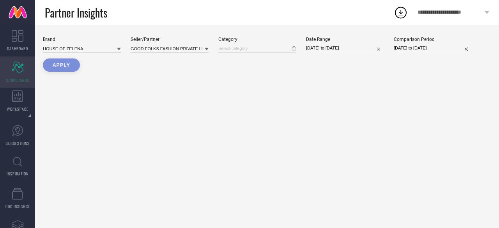
type input "All"
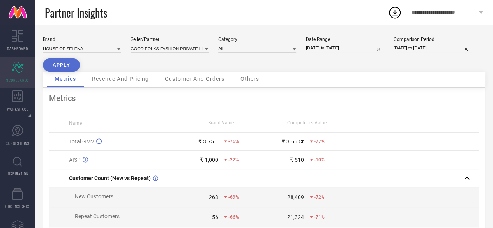
click at [9, 74] on div "Scorecard SCORECARDS" at bounding box center [17, 72] width 35 height 31
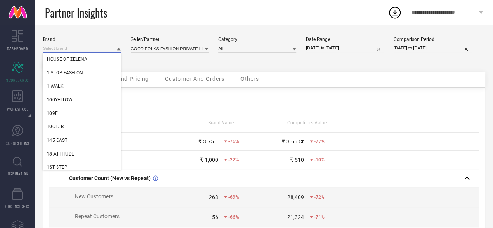
click at [92, 46] on input at bounding box center [82, 48] width 78 height 8
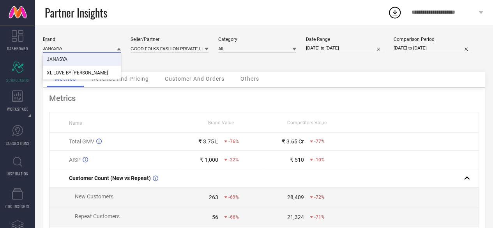
type input "JANASYA"
click at [76, 59] on div "JANASYA" at bounding box center [82, 59] width 78 height 13
type input "All"
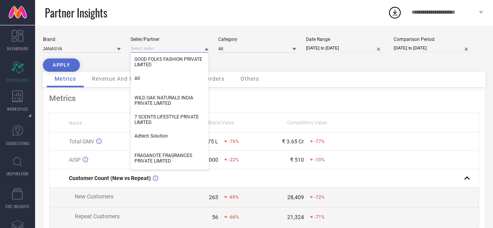
click at [159, 50] on input at bounding box center [170, 48] width 78 height 8
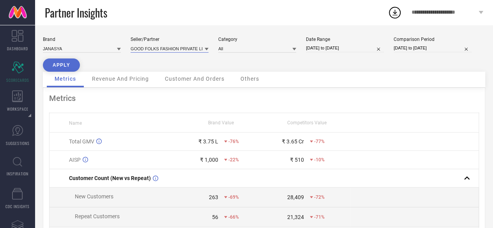
click at [161, 48] on input at bounding box center [170, 48] width 78 height 8
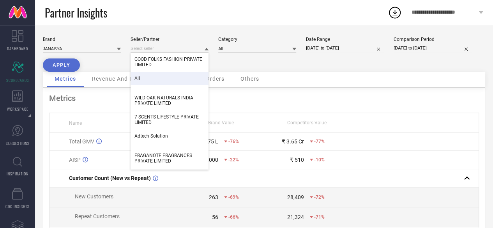
click at [147, 80] on div "All" at bounding box center [170, 78] width 78 height 13
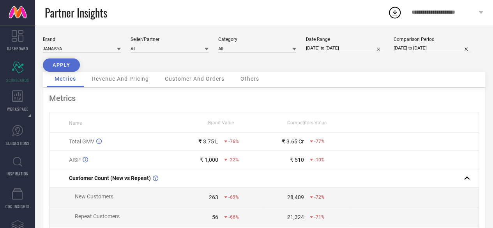
select select "8"
select select "2025"
select select "9"
select select "2025"
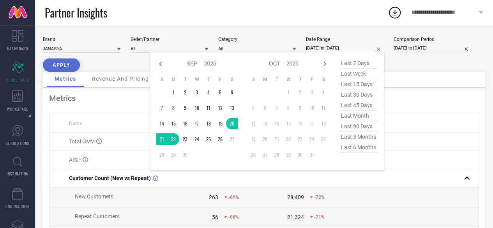
click at [318, 51] on input "20-09-2025 to 22-09-2025" at bounding box center [345, 48] width 78 height 8
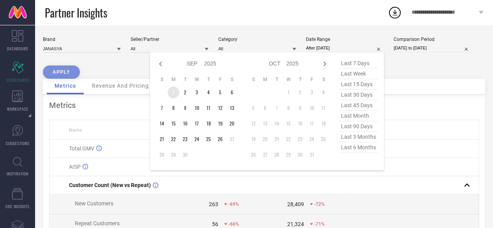
click at [175, 92] on td "1" at bounding box center [174, 93] width 12 height 12
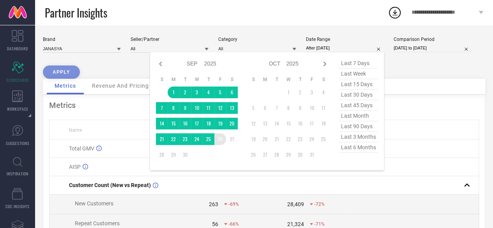
type input "[DATE] to [DATE]"
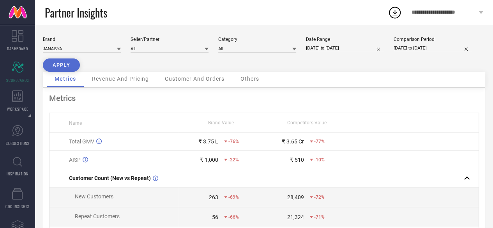
click at [62, 61] on button "APPLY" at bounding box center [61, 64] width 37 height 13
click at [143, 81] on span "Revenue And Pricing" at bounding box center [120, 79] width 57 height 6
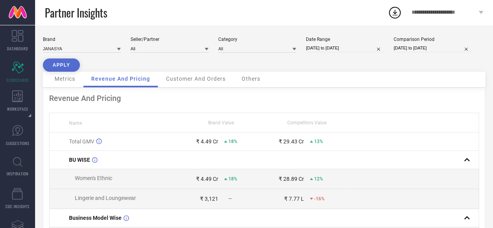
click at [193, 81] on span "Customer And Orders" at bounding box center [196, 79] width 60 height 6
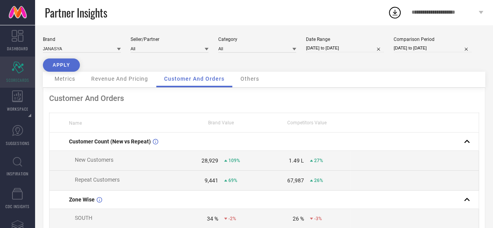
click at [17, 76] on div "Scorecard SCORECARDS" at bounding box center [17, 72] width 35 height 31
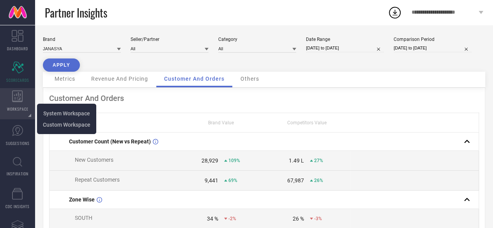
click at [21, 100] on icon at bounding box center [17, 96] width 11 height 12
click at [67, 113] on span "System Workspace" at bounding box center [66, 113] width 47 height 6
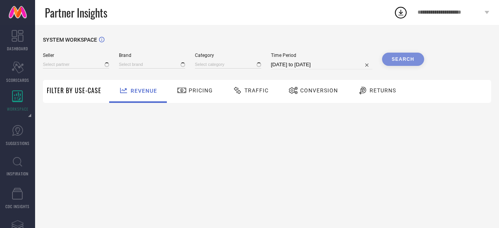
type input "All"
type input "1 STOP FASHION"
type input "All"
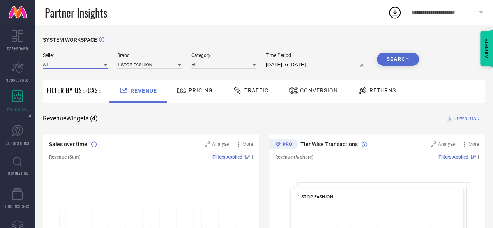
click at [82, 63] on input at bounding box center [75, 64] width 65 height 8
type input "JANASYA"
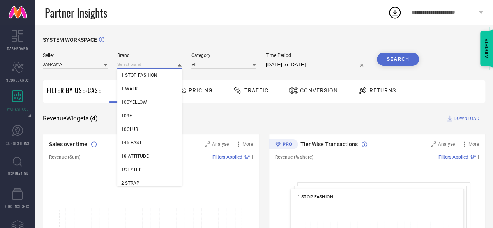
click at [147, 63] on input at bounding box center [149, 64] width 65 height 8
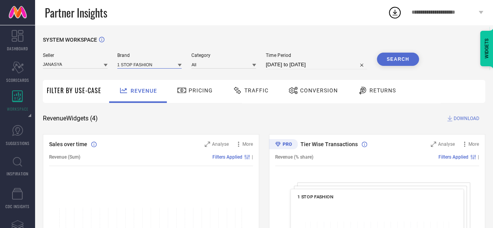
click at [145, 67] on input at bounding box center [149, 64] width 65 height 8
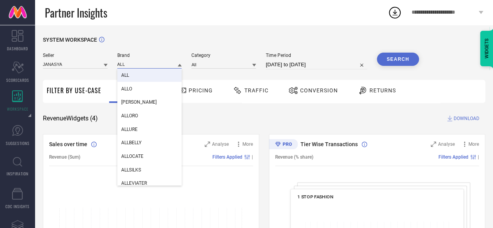
type input "ALL"
click at [137, 74] on div "ALL" at bounding box center [149, 75] width 65 height 13
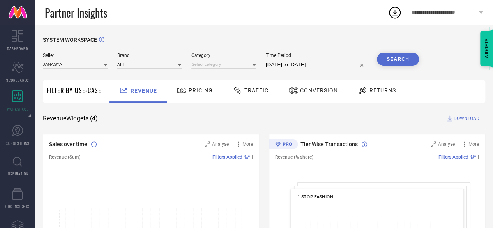
select select "7"
select select "2025"
select select "8"
select select "2025"
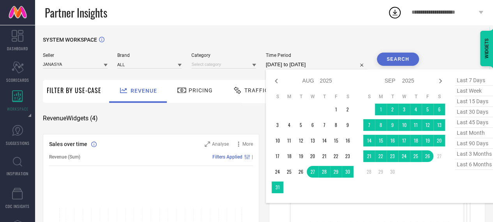
click at [283, 62] on input "27-08-2025 to 26-09-2025" at bounding box center [316, 64] width 101 height 9
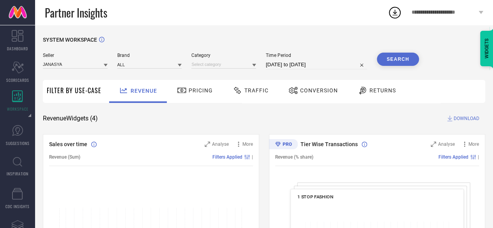
click at [393, 57] on button "Search" at bounding box center [398, 59] width 42 height 13
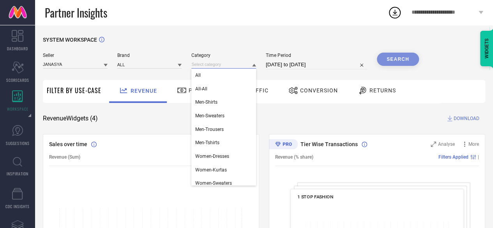
click at [247, 65] on input at bounding box center [223, 64] width 65 height 8
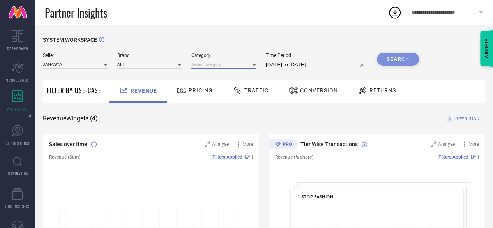
click at [208, 67] on input at bounding box center [223, 64] width 65 height 8
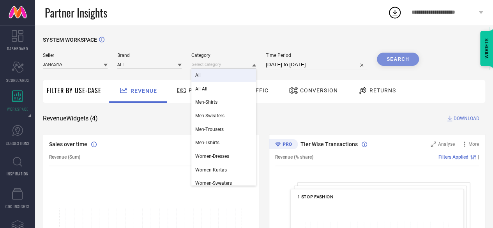
click at [204, 76] on div "All" at bounding box center [223, 75] width 65 height 13
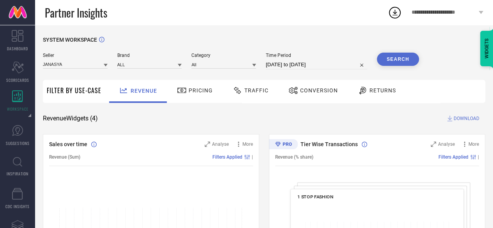
click at [408, 61] on button "Search" at bounding box center [398, 59] width 42 height 13
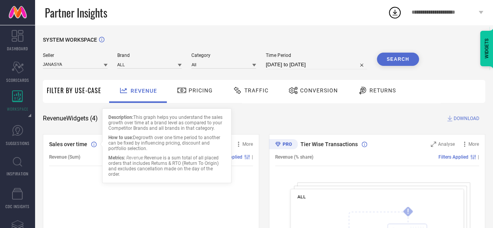
click at [255, 91] on span "Traffic" at bounding box center [256, 90] width 24 height 6
click at [143, 90] on span "Revenue" at bounding box center [144, 91] width 27 height 6
click at [132, 64] on input at bounding box center [149, 64] width 65 height 8
click at [93, 65] on input "JANASYA" at bounding box center [75, 64] width 65 height 8
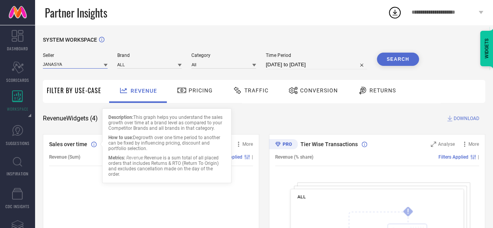
click at [93, 65] on input "JANASYA" at bounding box center [75, 64] width 65 height 8
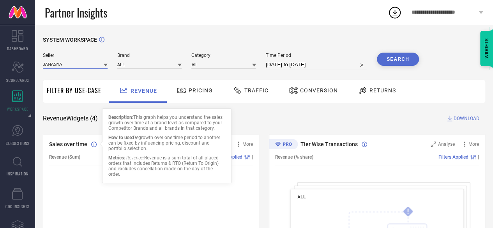
click at [93, 65] on input "JANASYA" at bounding box center [75, 64] width 65 height 8
click at [93, 65] on input at bounding box center [75, 64] width 65 height 8
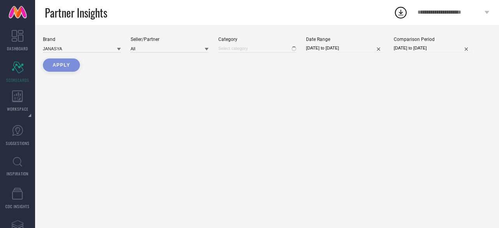
type input "All"
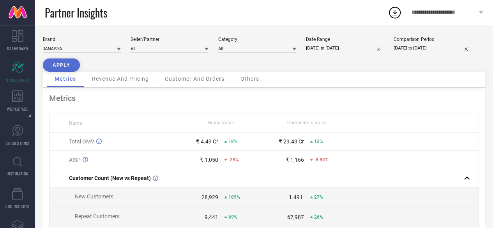
click at [119, 51] on icon at bounding box center [119, 49] width 4 height 4
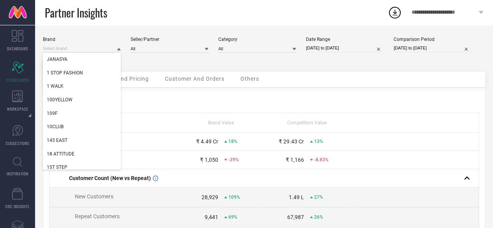
click at [119, 51] on icon at bounding box center [119, 49] width 4 height 3
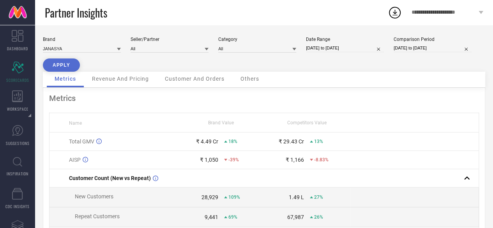
click at [119, 49] on icon at bounding box center [119, 49] width 4 height 3
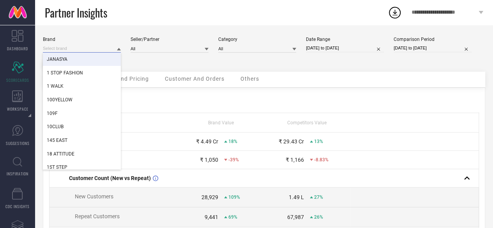
click at [66, 50] on input at bounding box center [82, 48] width 78 height 8
type input "RAIN & rAINBOW"
click at [73, 58] on span "RAIN & RAINBOW" at bounding box center [65, 59] width 36 height 5
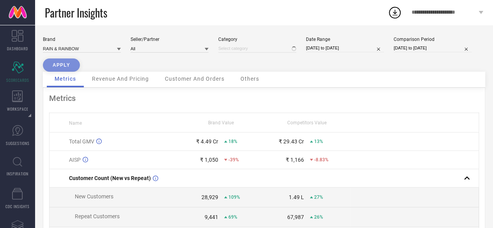
type input "All"
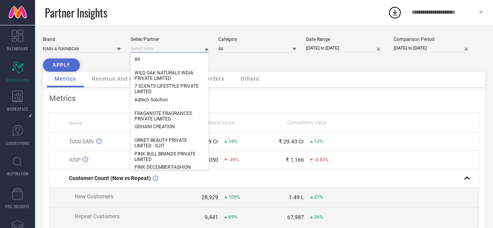
click at [150, 48] on input at bounding box center [170, 48] width 78 height 8
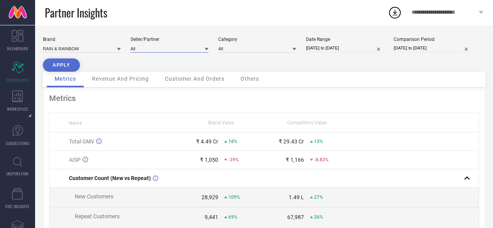
select select "8"
select select "2025"
select select "9"
select select "2025"
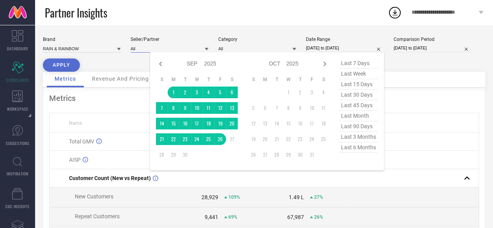
click at [326, 49] on input "[DATE] to [DATE]" at bounding box center [345, 48] width 78 height 8
click at [162, 64] on icon at bounding box center [160, 63] width 9 height 9
select select "7"
select select "2025"
select select "8"
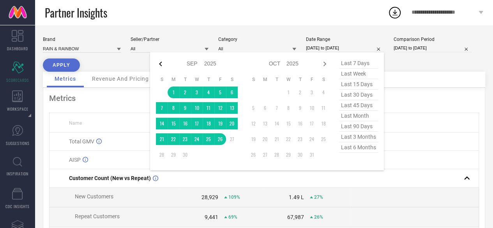
select select "2025"
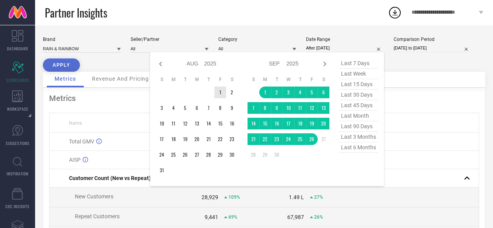
click at [223, 92] on td "1" at bounding box center [220, 93] width 12 height 12
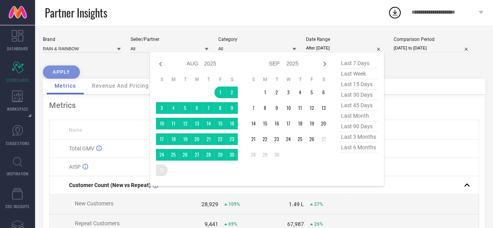
type input "[DATE] to [DATE]"
